Goal: Task Accomplishment & Management: Manage account settings

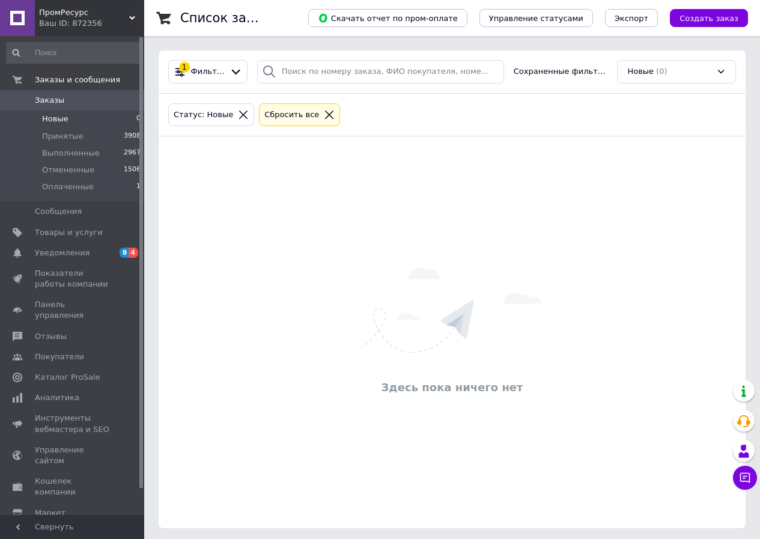
click at [96, 15] on span "ПромРесурс" at bounding box center [84, 12] width 90 height 11
